Goal: Transaction & Acquisition: Purchase product/service

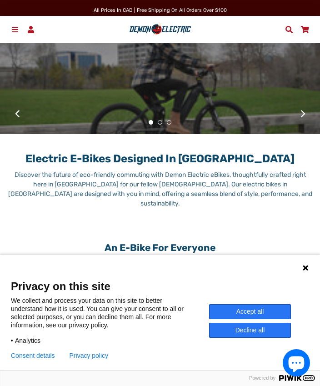
click at [245, 307] on button "Accept all" at bounding box center [250, 311] width 82 height 15
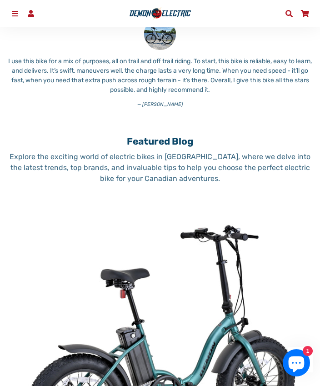
scroll to position [621, 0]
click at [12, 10] on span at bounding box center [15, 13] width 10 height 7
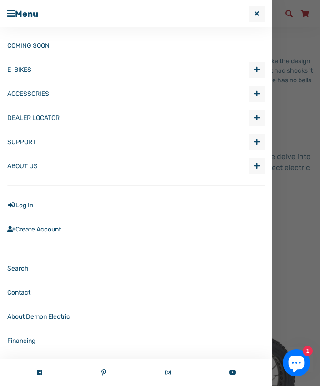
click at [26, 70] on link "E-BIKES" at bounding box center [127, 70] width 241 height 24
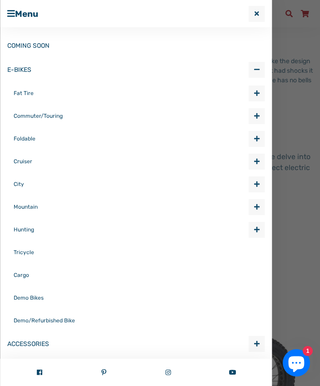
click at [30, 91] on link "Fat Tire" at bounding box center [131, 93] width 235 height 23
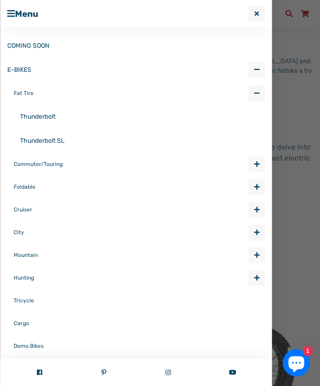
click at [45, 126] on link "Thunderbolt" at bounding box center [142, 117] width 245 height 24
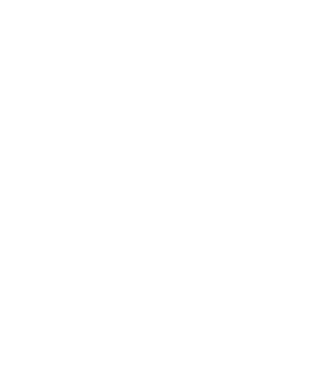
select select "******"
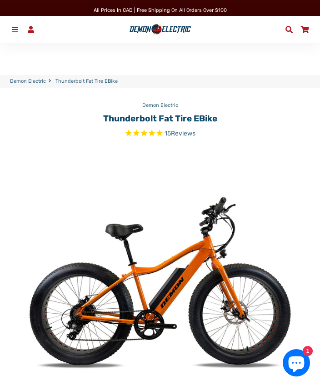
click at [16, 36] on link "Menu" at bounding box center [15, 30] width 16 height 14
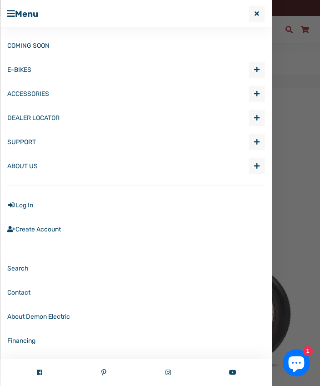
click at [25, 70] on link "E-BIKES" at bounding box center [127, 70] width 241 height 24
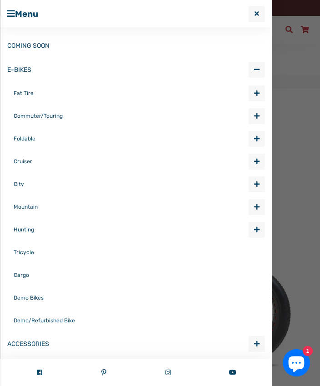
click at [26, 90] on link "Fat Tire" at bounding box center [131, 93] width 235 height 23
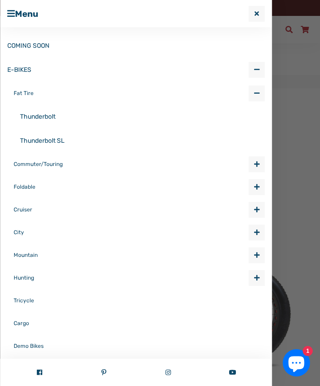
click at [45, 141] on link "Thunderbolt SL" at bounding box center [142, 141] width 245 height 24
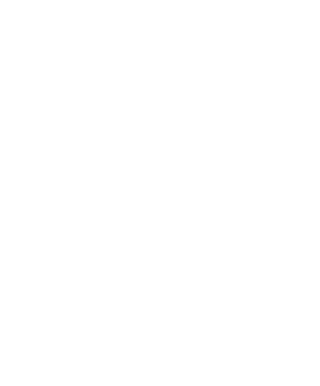
select select "******"
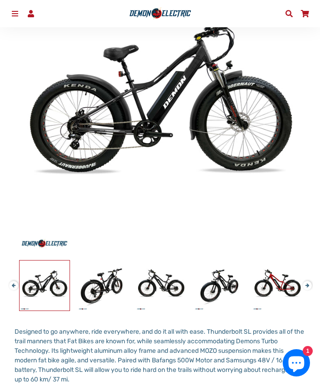
scroll to position [164, 0]
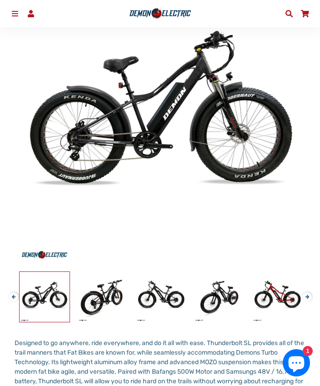
click at [14, 3] on div "Menu Log In Demon Electric COMING SOON E-BIKES" at bounding box center [160, 13] width 320 height 27
click at [17, 11] on span at bounding box center [15, 13] width 10 height 7
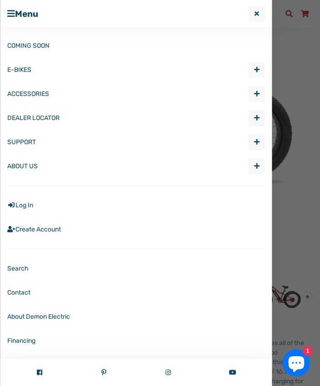
click at [26, 68] on link "E-BIKES" at bounding box center [127, 70] width 241 height 24
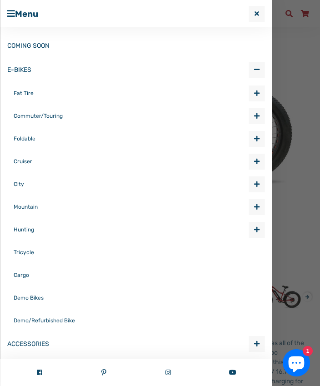
click at [29, 90] on link "Fat Tire" at bounding box center [131, 93] width 235 height 23
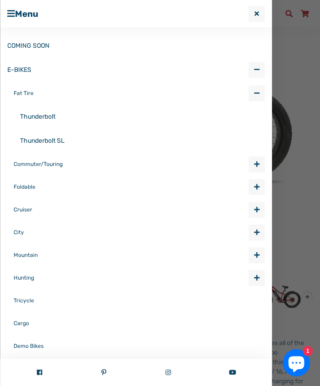
click at [43, 115] on link "Thunderbolt" at bounding box center [142, 117] width 245 height 24
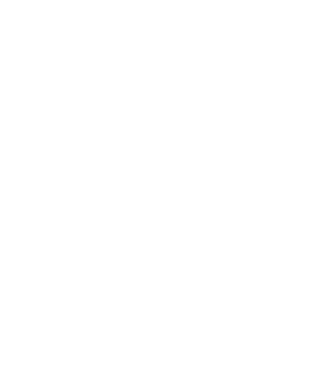
select select "******"
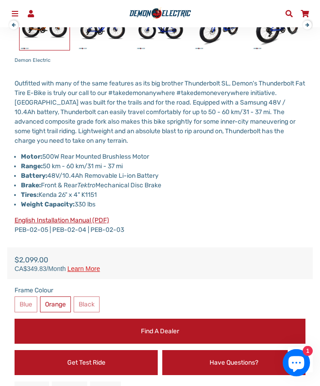
scroll to position [449, 0]
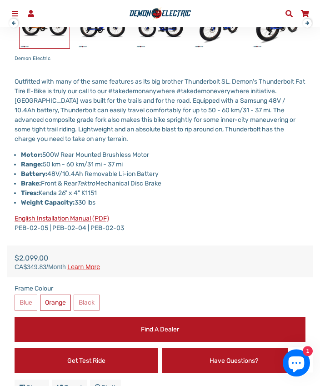
click at [94, 305] on label "Black" at bounding box center [87, 303] width 26 height 16
click at [93, 297] on label "Black" at bounding box center [87, 303] width 26 height 16
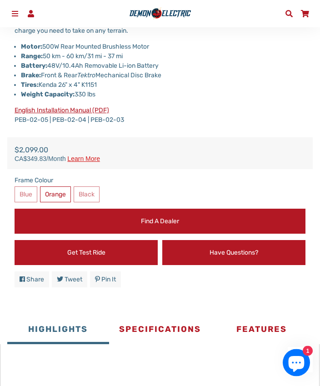
scroll to position [559, 0]
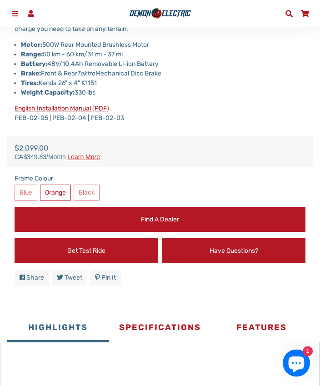
click at [92, 193] on label "Black" at bounding box center [87, 193] width 26 height 16
click at [25, 186] on label "Blue" at bounding box center [26, 193] width 23 height 16
click at [88, 190] on label "Black" at bounding box center [87, 193] width 26 height 16
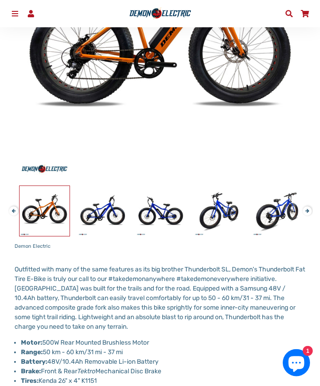
scroll to position [262, 0]
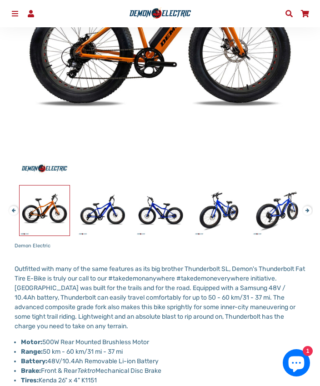
click at [302, 212] on link at bounding box center [277, 210] width 51 height 51
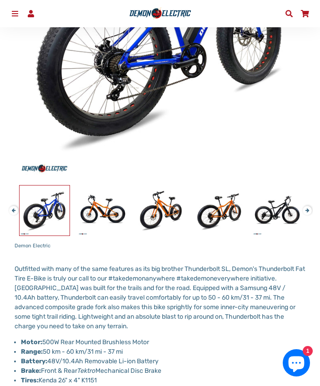
click at [282, 216] on img at bounding box center [277, 211] width 50 height 50
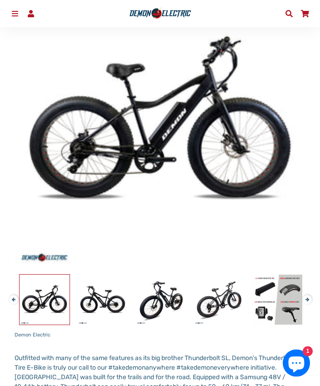
scroll to position [171, 0]
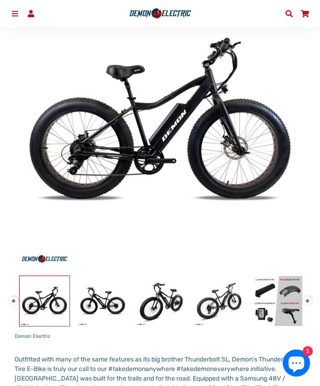
click at [88, 71] on img at bounding box center [160, 122] width 291 height 291
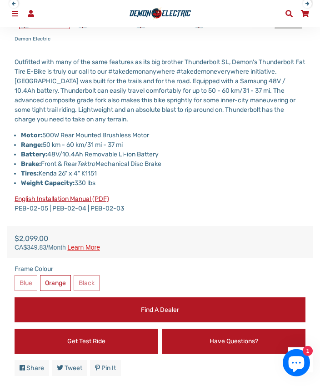
scroll to position [469, 0]
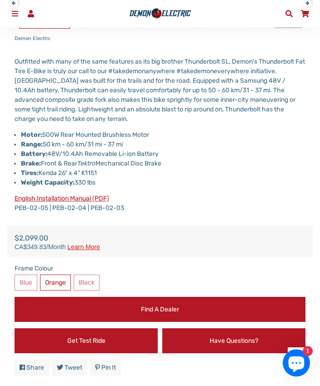
click at [90, 282] on label "Black" at bounding box center [87, 283] width 26 height 16
click at [168, 309] on link "Find a Dealer" at bounding box center [160, 309] width 291 height 25
